Goal: Task Accomplishment & Management: Complete application form

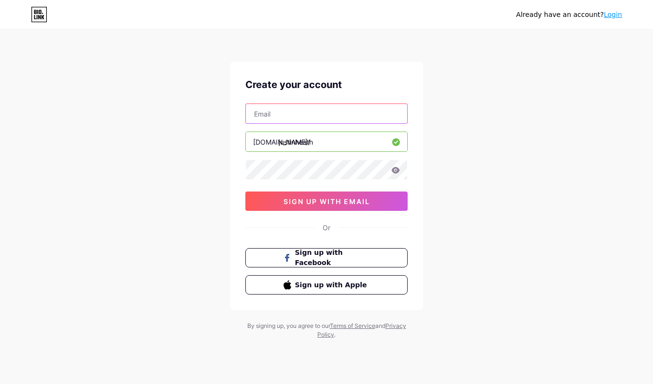
click at [330, 116] on input "text" at bounding box center [326, 113] width 161 height 19
type input "e"
paste input "[EMAIL_ADDRESS][DOMAIN_NAME]"
type input "[EMAIL_ADDRESS][DOMAIN_NAME]"
click at [225, 130] on div "Already have an account? Login Create your account [EMAIL_ADDRESS][DOMAIN_NAME]…" at bounding box center [326, 185] width 653 height 370
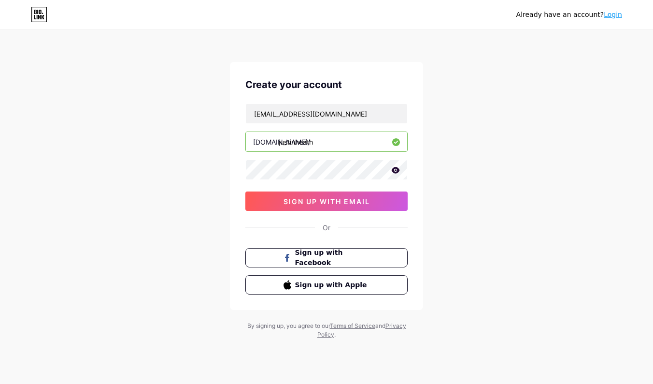
click at [395, 173] on icon at bounding box center [396, 170] width 8 height 6
click at [329, 197] on span "sign up with email" at bounding box center [327, 201] width 86 height 8
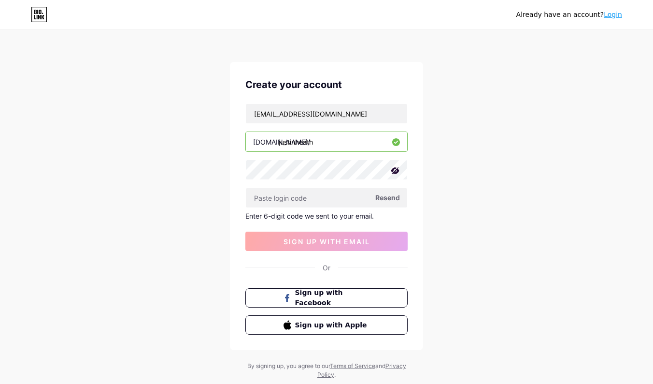
click at [198, 215] on div "Already have an account? Login Create your account [EMAIL_ADDRESS][DOMAIN_NAME]…" at bounding box center [326, 205] width 653 height 410
click at [337, 204] on input "text" at bounding box center [326, 197] width 161 height 19
click at [337, 203] on input "text" at bounding box center [326, 197] width 161 height 19
click at [297, 198] on input "text" at bounding box center [326, 197] width 161 height 19
click at [430, 178] on div "Already have an account? Login Create your account [EMAIL_ADDRESS][DOMAIN_NAME]…" at bounding box center [326, 205] width 653 height 410
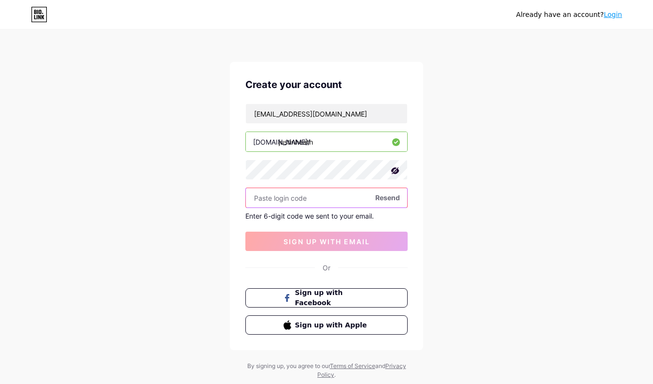
click at [285, 200] on input "text" at bounding box center [326, 197] width 161 height 19
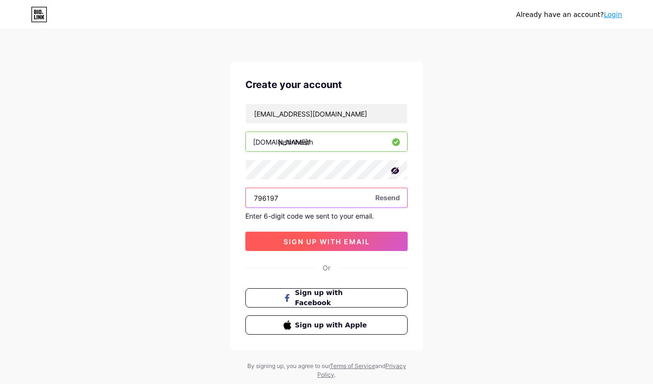
type input "796197"
click at [324, 237] on span "sign up with email" at bounding box center [327, 241] width 86 height 8
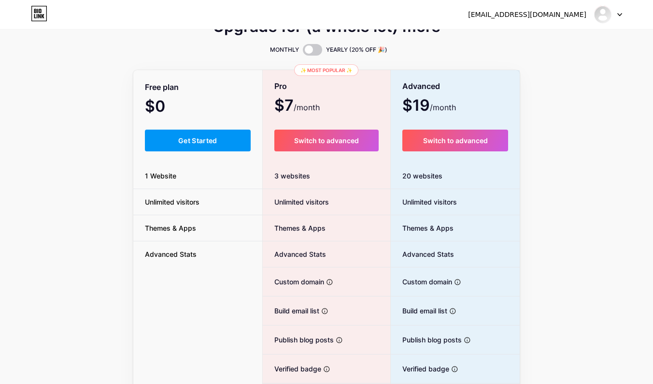
scroll to position [14, 0]
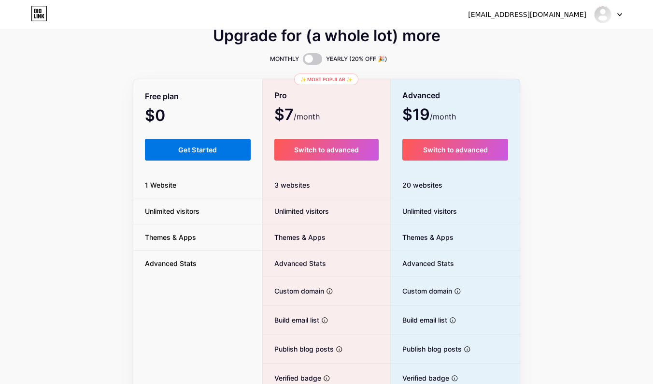
click at [206, 147] on span "Get Started" at bounding box center [197, 149] width 39 height 8
